Goal: Information Seeking & Learning: Check status

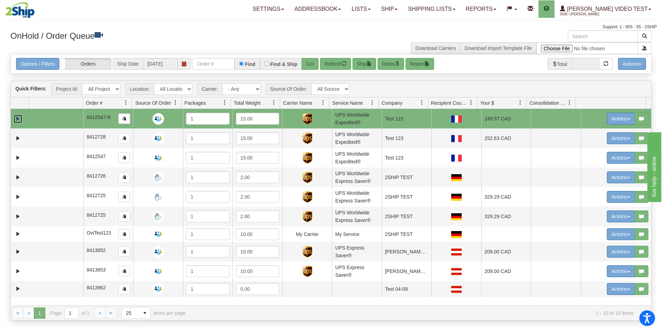
click at [17, 116] on link "Expand" at bounding box center [18, 118] width 9 height 9
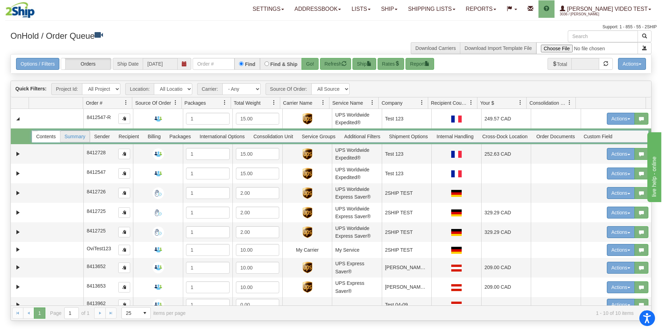
click at [78, 136] on span "Summary" at bounding box center [74, 136] width 29 height 11
click at [47, 135] on div at bounding box center [340, 136] width 616 height 12
click at [44, 134] on div at bounding box center [340, 136] width 616 height 12
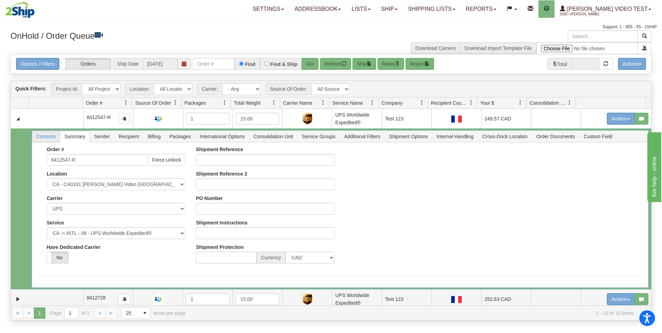
click at [52, 140] on span "Contents" at bounding box center [46, 136] width 28 height 11
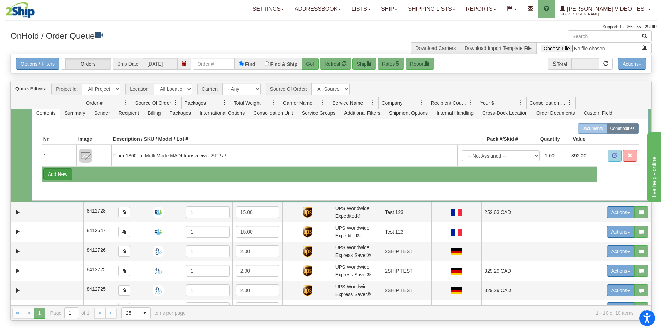
scroll to position [35, 0]
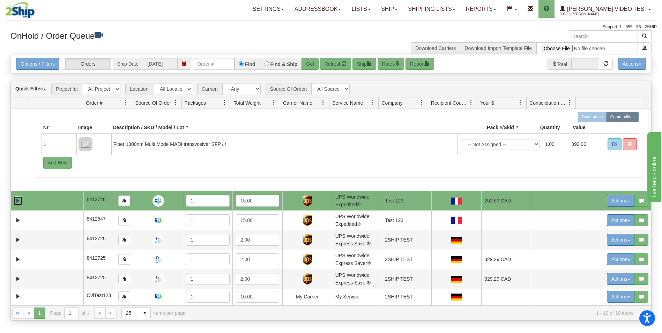
click at [19, 199] on link "Expand" at bounding box center [18, 200] width 9 height 9
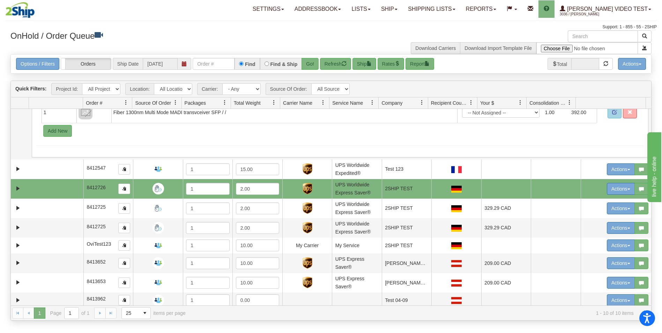
scroll to position [186, 0]
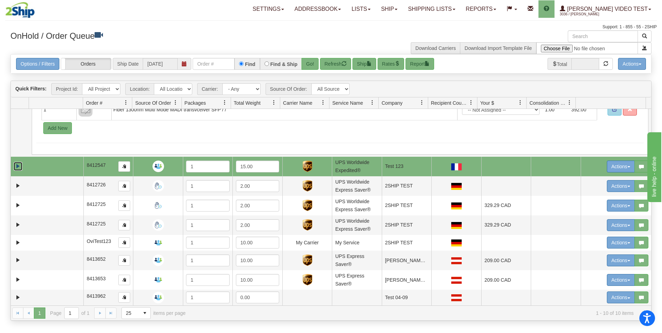
click at [18, 162] on link "Expand" at bounding box center [18, 166] width 9 height 9
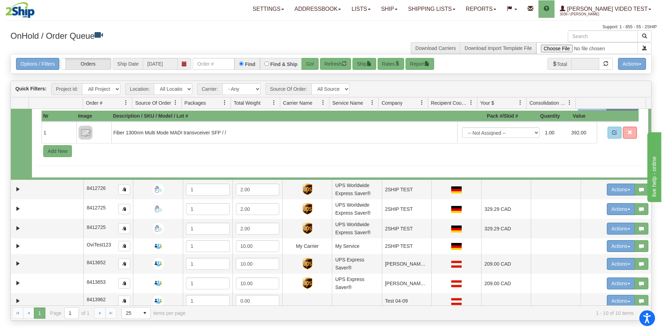
scroll to position [284, 0]
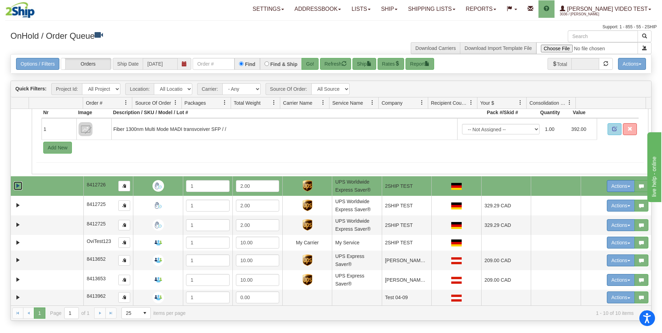
click at [16, 182] on link "Expand" at bounding box center [18, 185] width 9 height 9
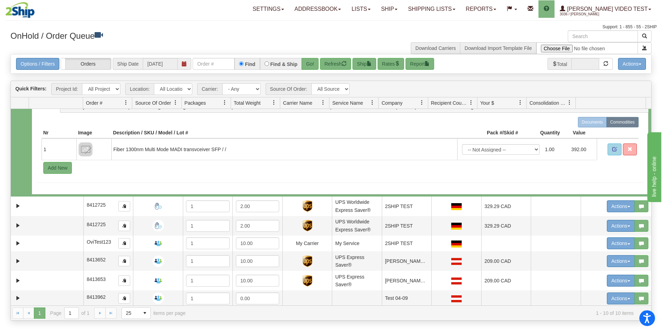
scroll to position [381, 0]
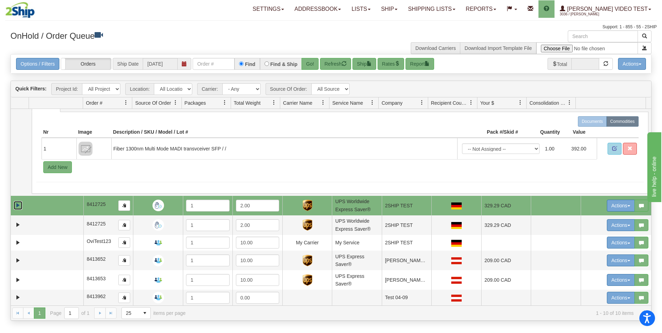
click at [21, 206] on link "Expand" at bounding box center [18, 205] width 9 height 9
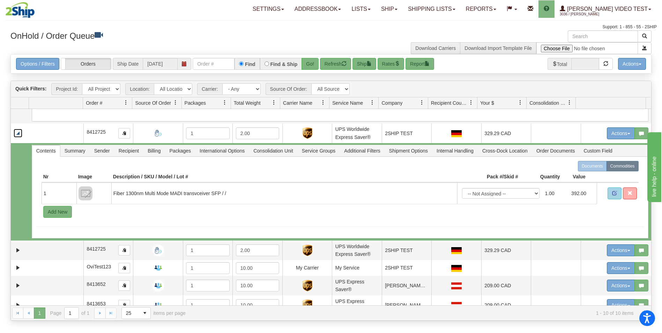
scroll to position [478, 0]
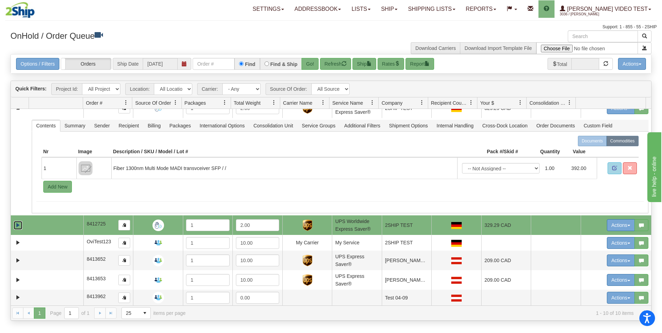
click at [17, 224] on link "Expand" at bounding box center [18, 225] width 9 height 9
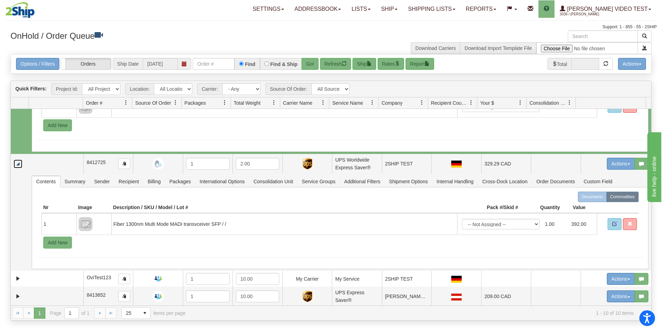
scroll to position [576, 0]
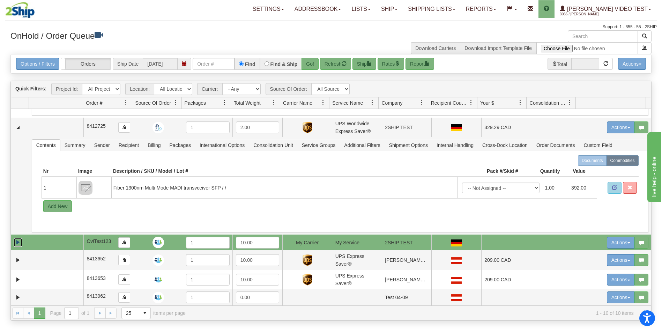
click at [18, 241] on link "Expand" at bounding box center [18, 242] width 9 height 9
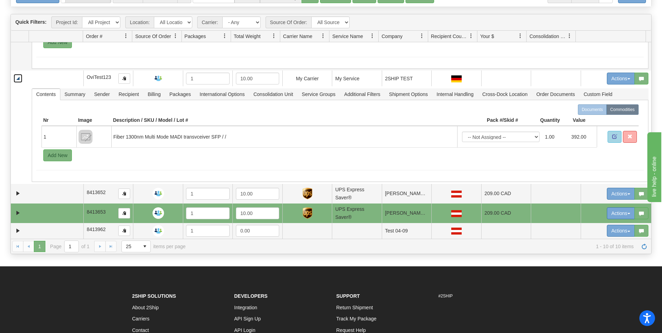
scroll to position [70, 0]
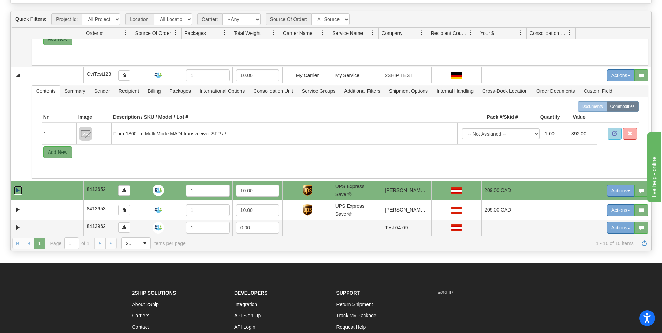
click at [18, 191] on link "Expand" at bounding box center [18, 190] width 9 height 9
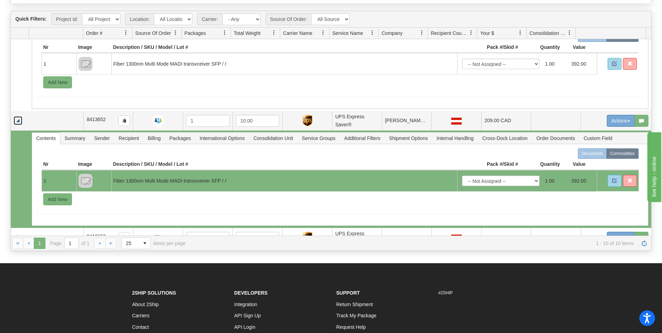
scroll to position [770, 0]
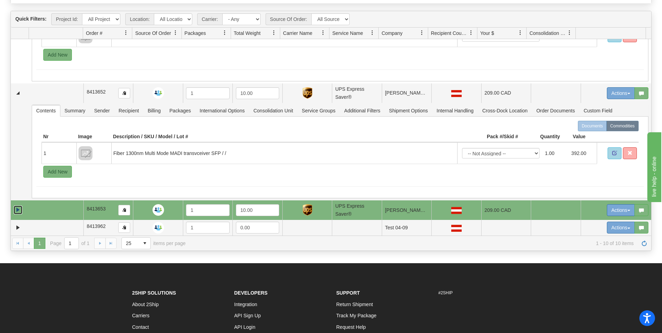
click at [17, 207] on link "Expand" at bounding box center [18, 209] width 9 height 9
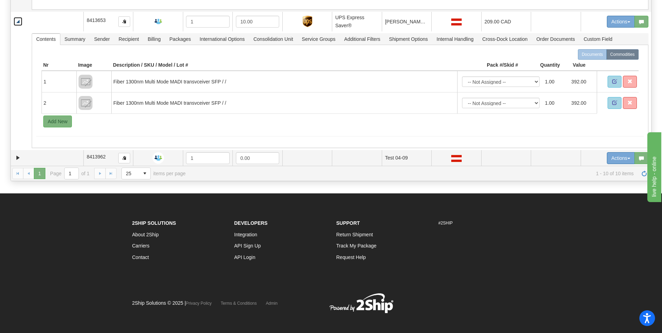
scroll to position [144, 0]
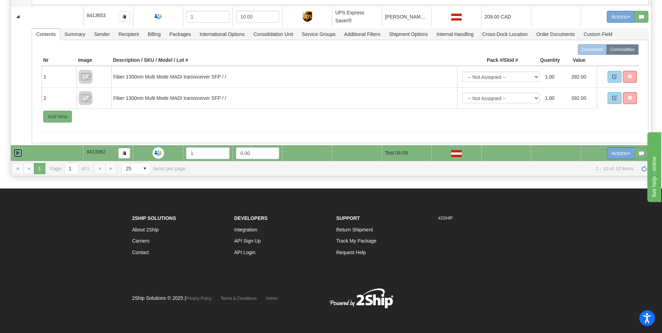
click at [21, 155] on link "Expand" at bounding box center [18, 153] width 9 height 9
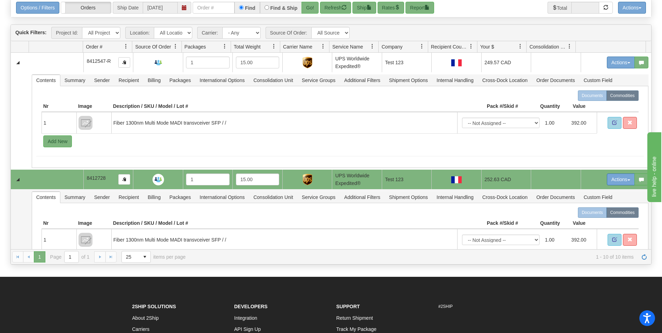
scroll to position [0, 0]
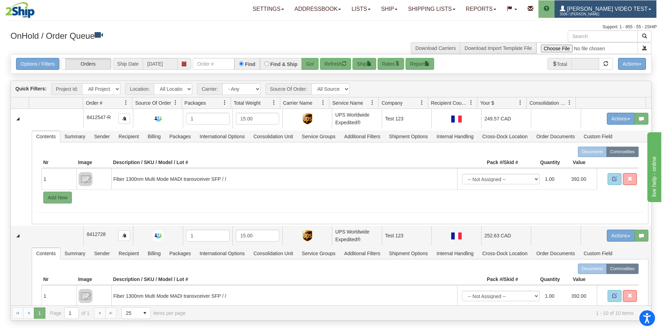
click at [611, 13] on span "3036 / [PERSON_NAME]" at bounding box center [585, 14] width 52 height 7
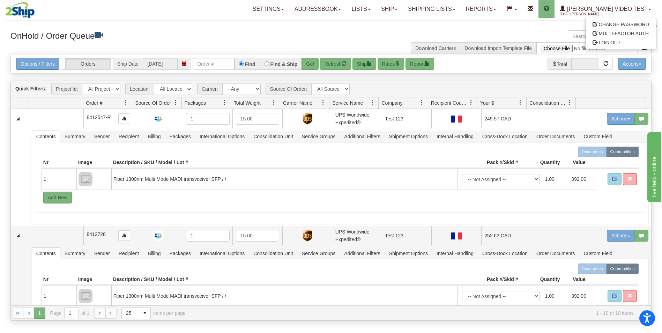
click at [427, 24] on div "Support: 1 - 855 - 55 - 2SHIP" at bounding box center [330, 27] width 651 height 6
click at [340, 66] on button "Refresh" at bounding box center [335, 64] width 31 height 12
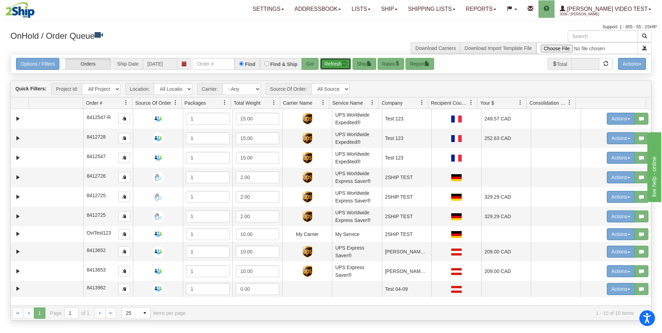
click at [125, 102] on span at bounding box center [126, 103] width 6 height 6
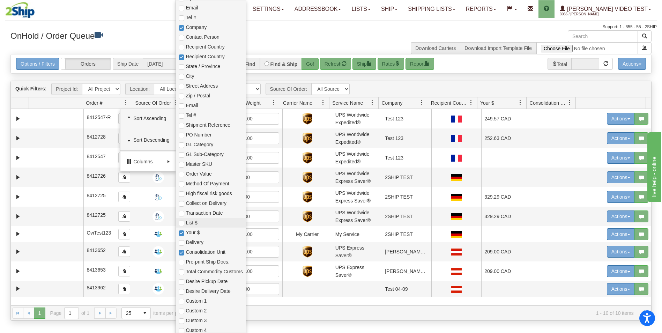
scroll to position [186, 0]
click at [207, 123] on span "Shipment Reference" at bounding box center [214, 122] width 57 height 7
checkbox input "true"
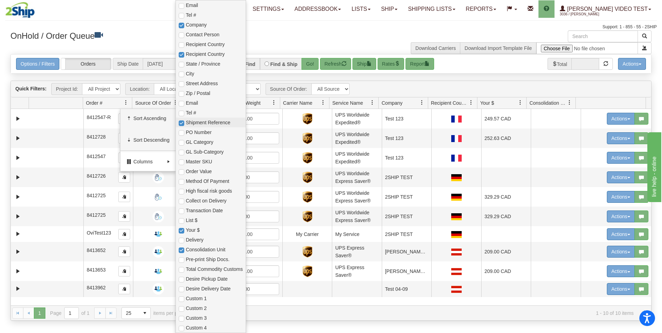
checkbox input "true"
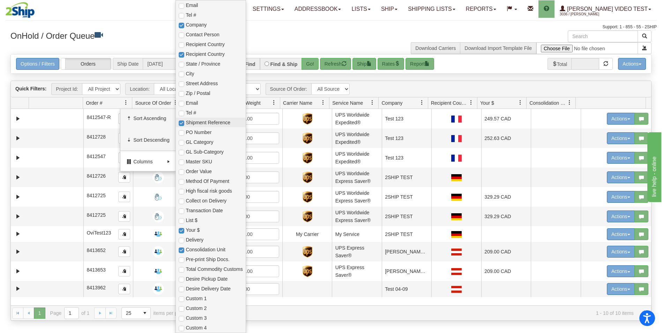
checkbox input "true"
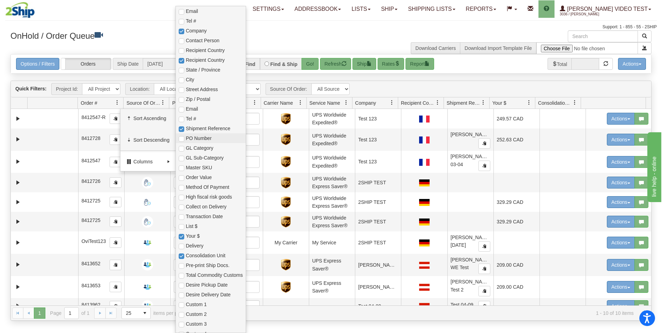
click at [213, 142] on span "PO Number" at bounding box center [210, 138] width 69 height 10
checkbox input "true"
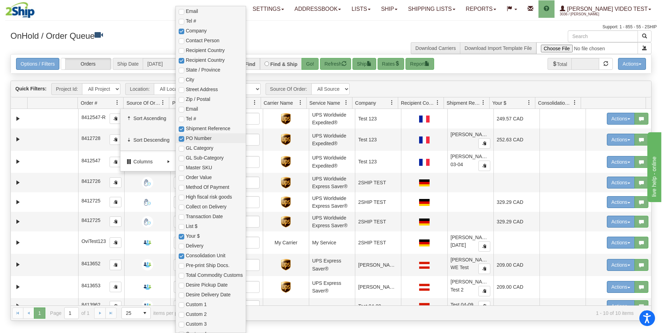
checkbox input "true"
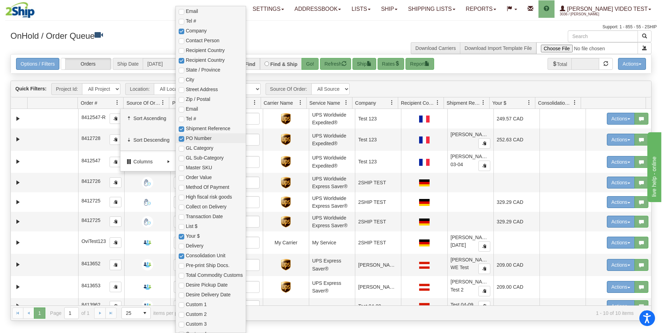
checkbox input "true"
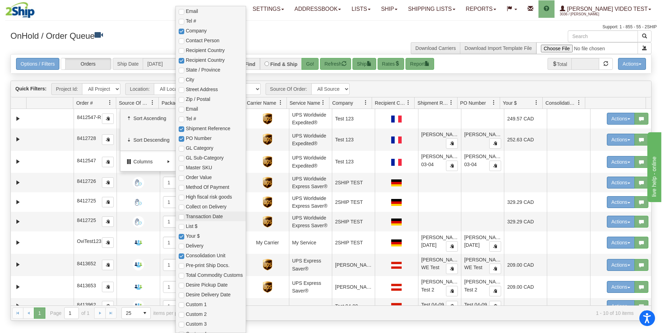
click at [227, 218] on span "Transaction Date" at bounding box center [214, 216] width 57 height 7
checkbox input "true"
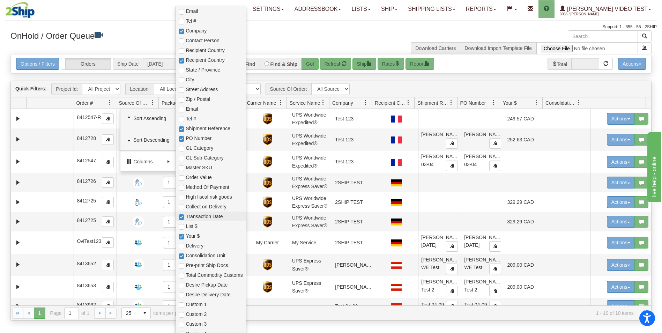
checkbox input "true"
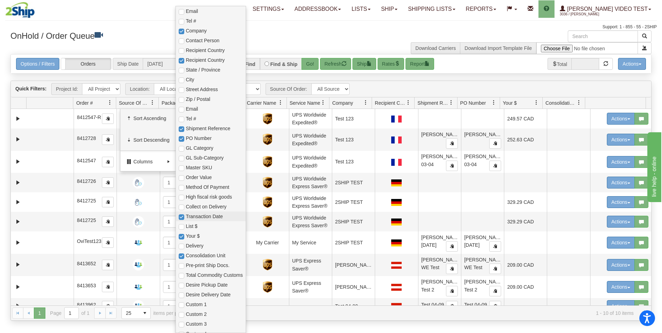
checkbox input "true"
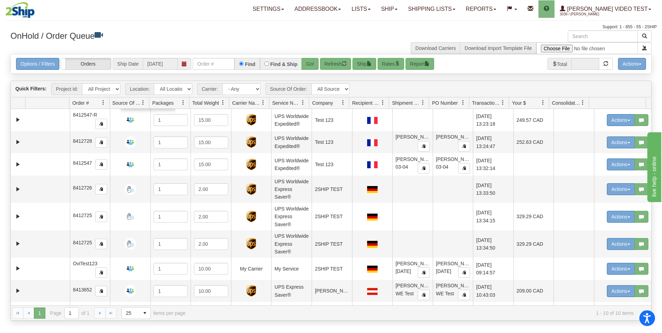
click at [136, 23] on div "Toggle navigation Settings Shipping Preferences Fields Preferences New Recipien…" at bounding box center [330, 15] width 651 height 30
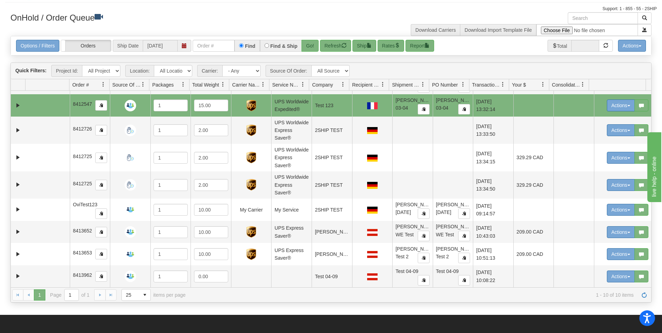
scroll to position [35, 0]
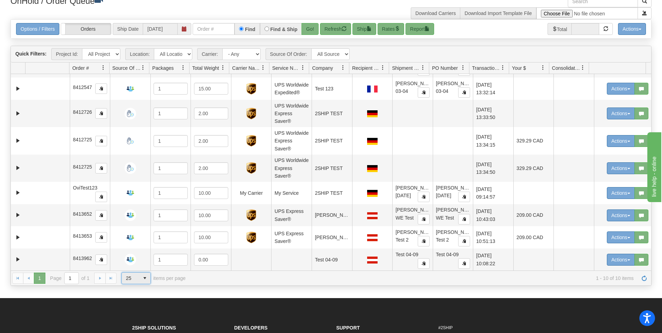
click at [142, 278] on span "select" at bounding box center [144, 277] width 11 height 11
click at [142, 316] on li "100" at bounding box center [136, 319] width 29 height 10
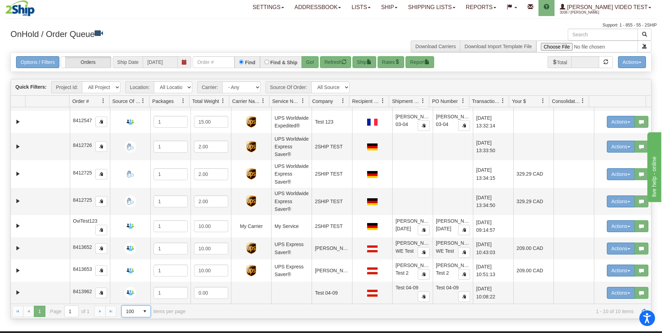
scroll to position [0, 0]
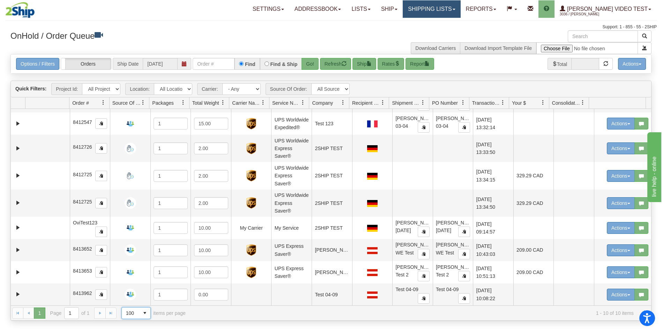
click at [460, 12] on link "Shipping lists" at bounding box center [431, 8] width 58 height 17
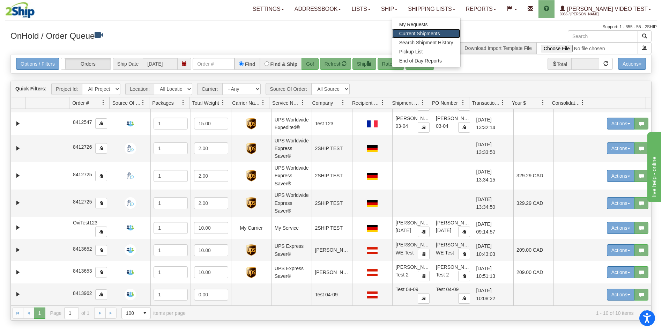
click at [440, 35] on span "Current Shipments" at bounding box center [419, 34] width 41 height 6
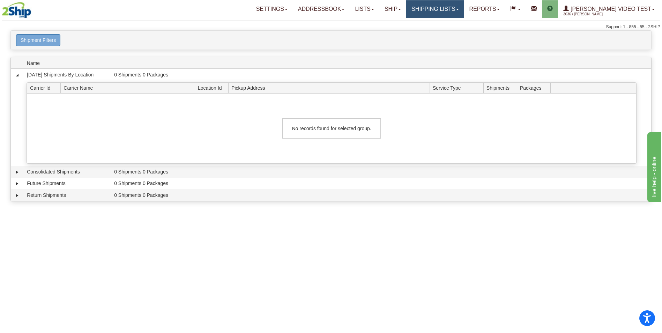
click at [458, 10] on link "Shipping lists" at bounding box center [435, 8] width 58 height 17
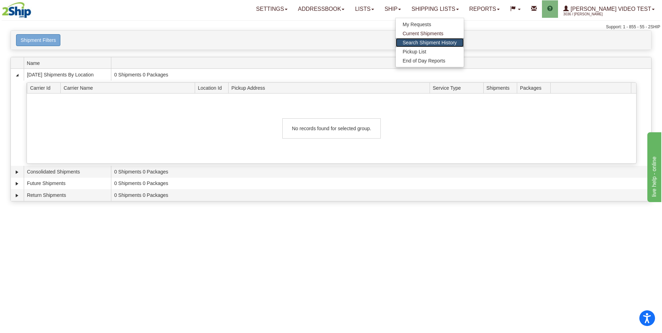
click at [457, 43] on span "Search Shipment History" at bounding box center [429, 43] width 54 height 6
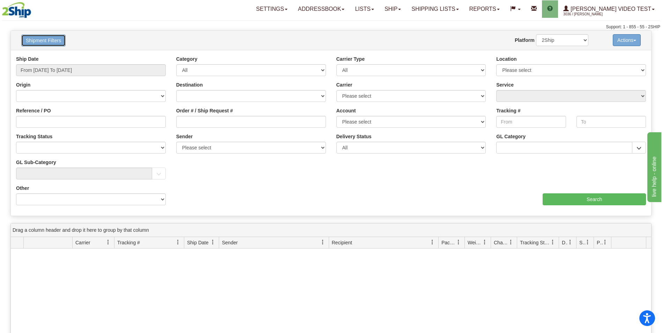
click at [48, 43] on button "Shipment Filters" at bounding box center [43, 41] width 44 height 12
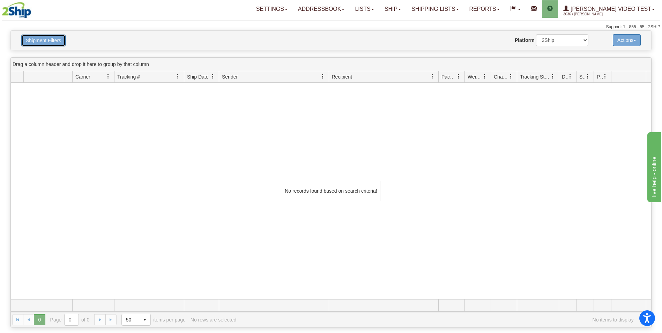
click at [48, 43] on button "Shipment Filters" at bounding box center [43, 41] width 44 height 12
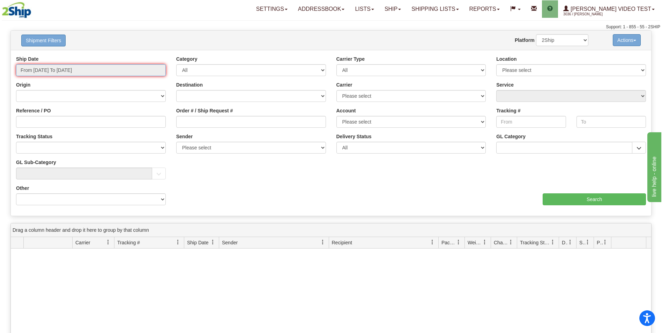
type input "2025-10-10"
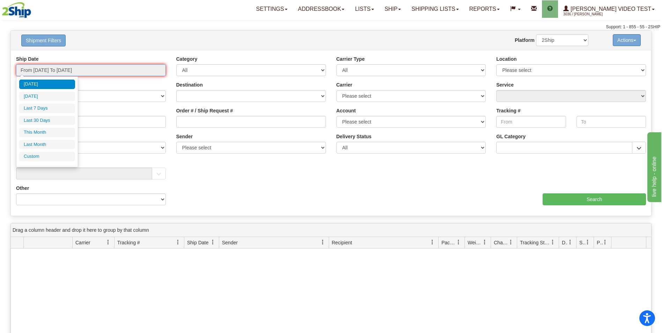
click at [79, 70] on input "From 2025-10-09 To 2025-10-10" at bounding box center [91, 70] width 150 height 12
type input "2025-10-01"
type input "2025-10-31"
type input "2025-10-10"
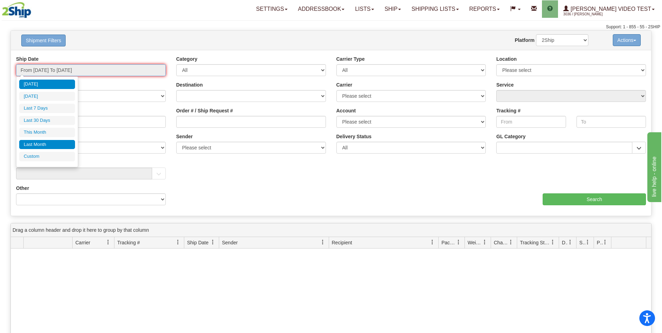
type input "2025-09-01"
type input "2025-09-30"
type input "2025-10-10"
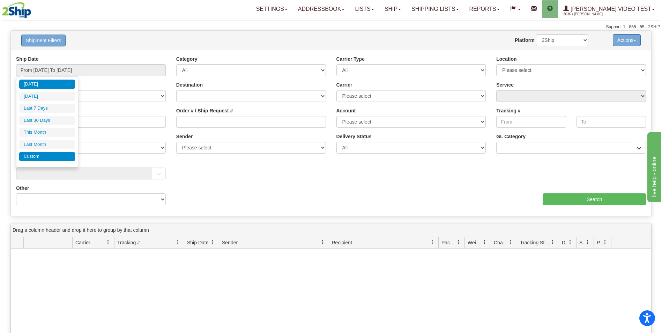
click at [54, 159] on li "Custom" at bounding box center [47, 156] width 56 height 9
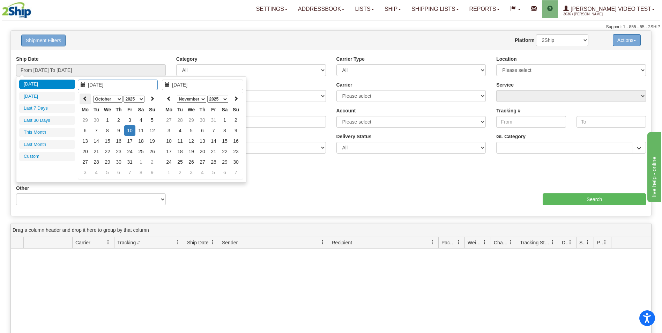
click at [86, 97] on icon at bounding box center [85, 98] width 5 height 5
type input "2025-09-01"
click at [84, 132] on td "1" at bounding box center [85, 130] width 11 height 10
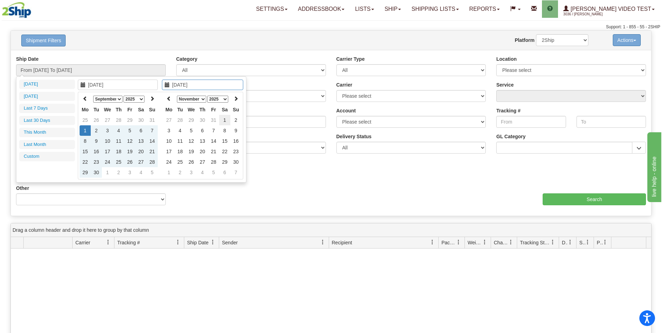
type input "2025-11-01"
click at [225, 122] on td "1" at bounding box center [224, 120] width 11 height 10
type input "From 2025-09-01 To 2025-11-01"
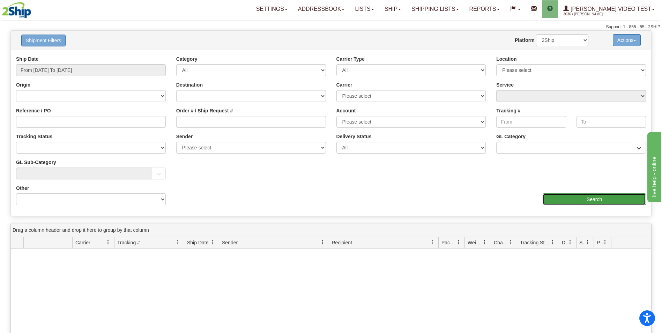
click at [586, 201] on input "Search" at bounding box center [593, 199] width 103 height 12
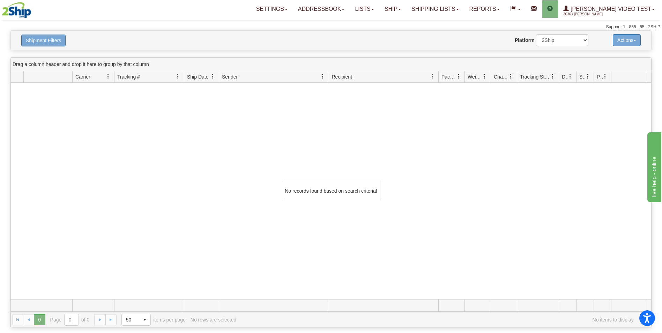
scroll to position [0, 0]
click at [406, 3] on link "Ship" at bounding box center [392, 8] width 27 height 17
click at [399, 44] on span "OnHold / Order Queue" at bounding box center [373, 43] width 49 height 6
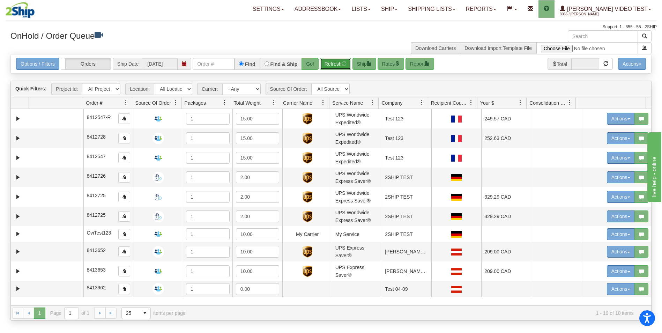
click at [342, 62] on span "button" at bounding box center [343, 63] width 5 height 5
